Goal: Transaction & Acquisition: Purchase product/service

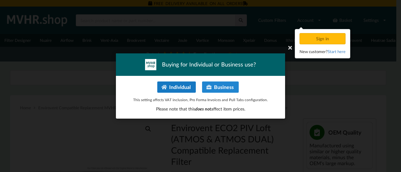
click at [170, 86] on button "Individual" at bounding box center [176, 87] width 38 height 11
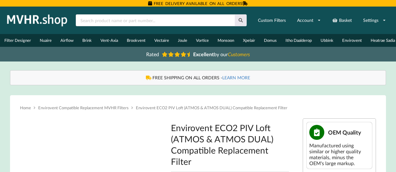
type input "**********"
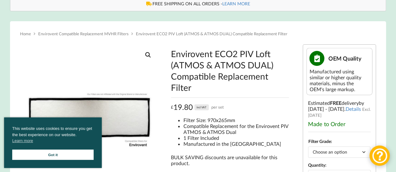
scroll to position [151, 0]
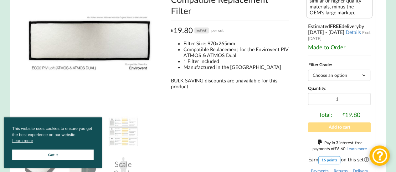
click at [50, 156] on link "Got it" at bounding box center [52, 155] width 81 height 10
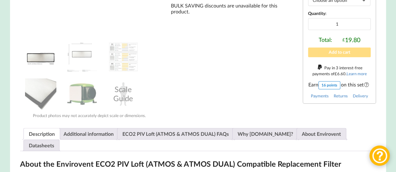
scroll to position [217, 0]
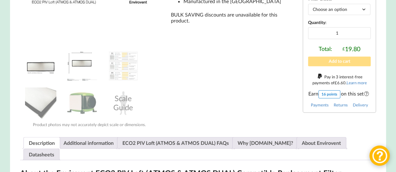
click at [88, 67] on img at bounding box center [81, 65] width 31 height 31
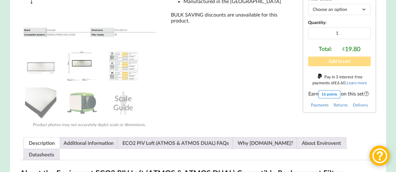
click at [123, 67] on img at bounding box center [123, 65] width 31 height 31
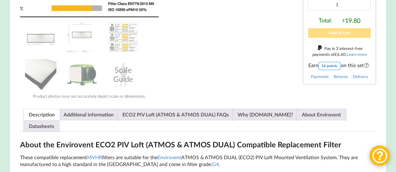
scroll to position [248, 0]
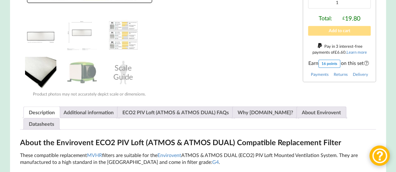
click at [36, 74] on img at bounding box center [40, 72] width 31 height 31
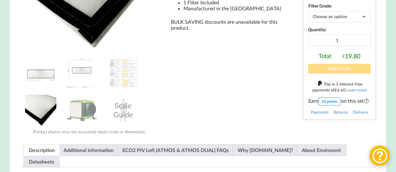
scroll to position [212, 0]
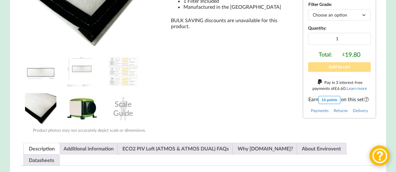
click at [83, 120] on img at bounding box center [81, 108] width 31 height 31
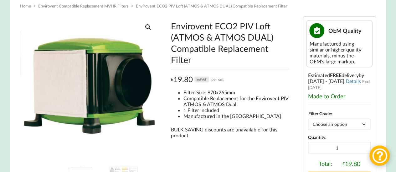
scroll to position [0, 0]
